Goal: Find specific page/section: Find specific page/section

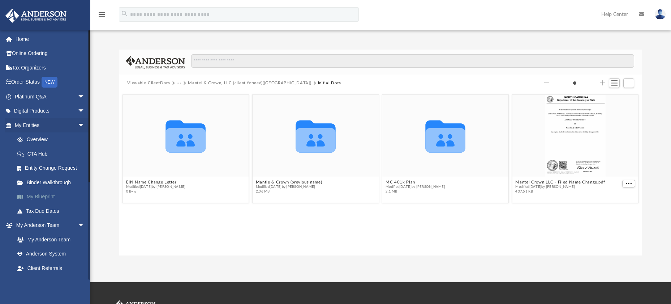
scroll to position [159, 517]
click at [53, 84] on div "NEW" at bounding box center [50, 82] width 16 height 11
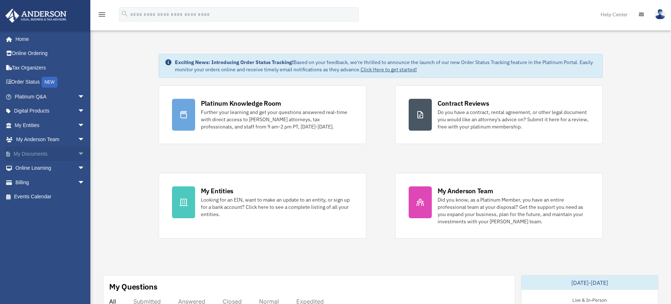
click at [35, 153] on link "My Documents arrow_drop_down" at bounding box center [50, 153] width 91 height 14
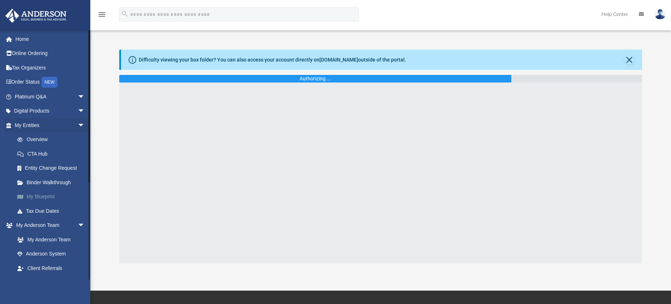
click at [47, 196] on link "My Blueprint" at bounding box center [53, 196] width 86 height 14
